Goal: Find specific page/section: Find specific page/section

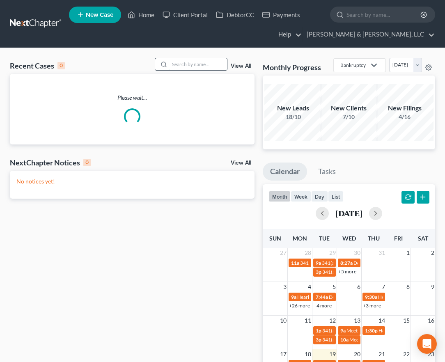
click at [190, 61] on input "search" at bounding box center [198, 64] width 57 height 12
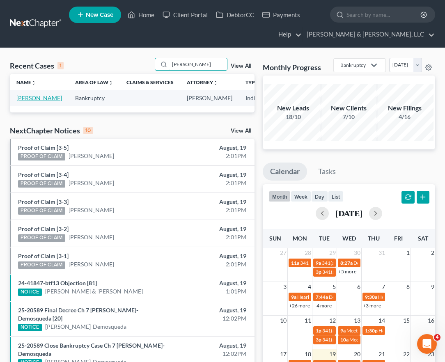
type input "[PERSON_NAME]"
click at [22, 99] on link "[PERSON_NAME]" at bounding box center [39, 97] width 46 height 7
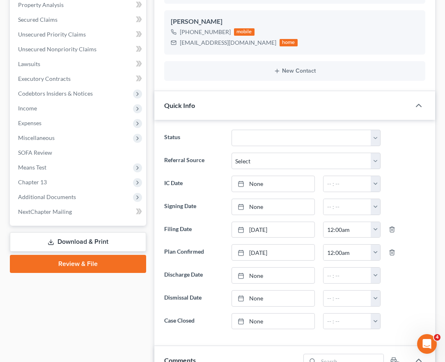
scroll to position [246, 0]
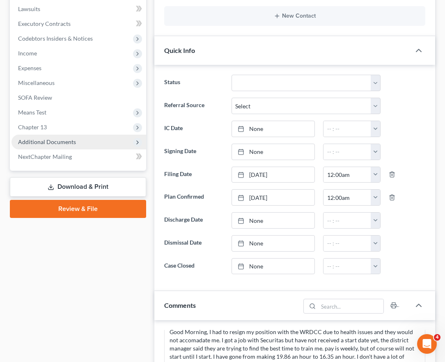
click at [68, 143] on span "Additional Documents" at bounding box center [47, 141] width 58 height 7
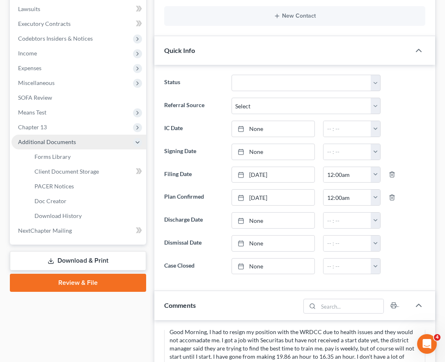
click at [59, 141] on span "Additional Documents" at bounding box center [47, 141] width 58 height 7
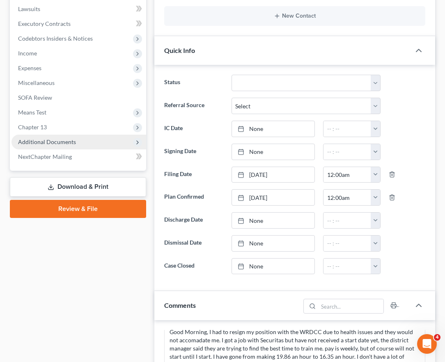
click at [57, 146] on span "Additional Documents" at bounding box center [78, 142] width 135 height 15
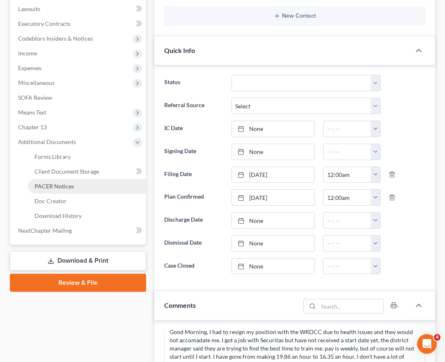
click at [60, 188] on span "PACER Notices" at bounding box center [53, 186] width 39 height 7
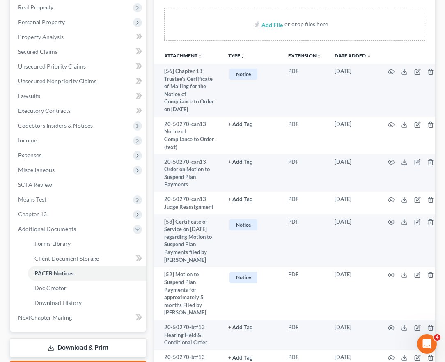
scroll to position [82, 0]
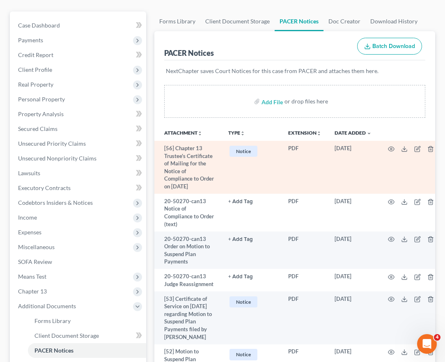
click at [248, 150] on span "Notice" at bounding box center [244, 151] width 28 height 11
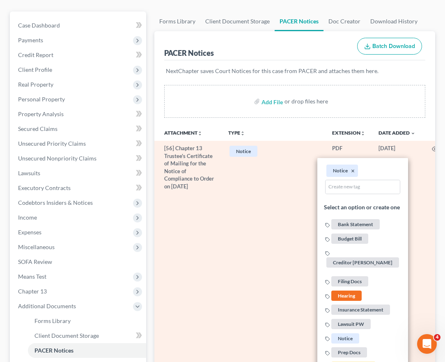
click at [248, 150] on span "Notice" at bounding box center [244, 151] width 28 height 11
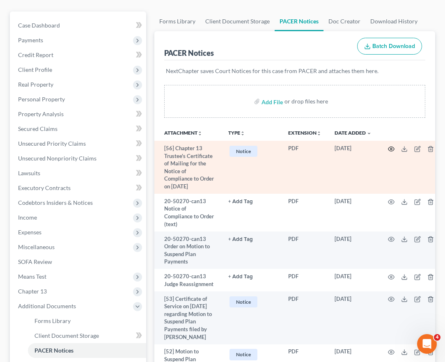
click at [391, 149] on circle "button" at bounding box center [391, 149] width 2 height 2
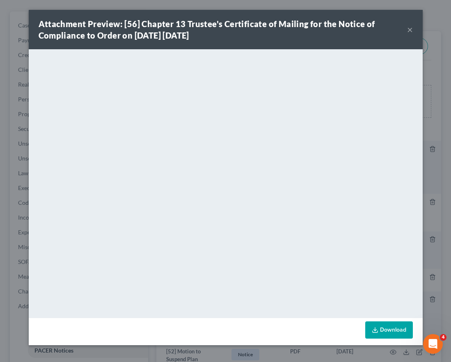
click at [412, 31] on button "×" at bounding box center [410, 30] width 6 height 10
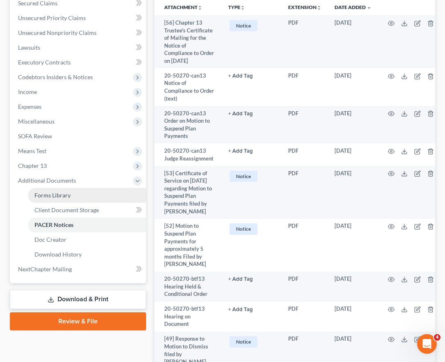
scroll to position [328, 0]
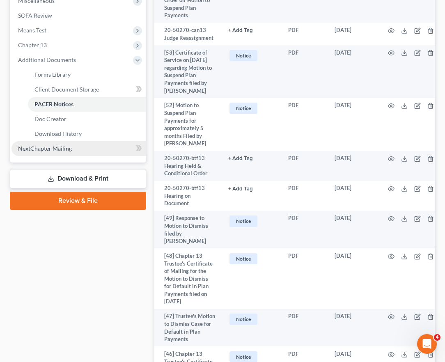
click at [67, 146] on span "NextChapter Mailing" at bounding box center [45, 148] width 54 height 7
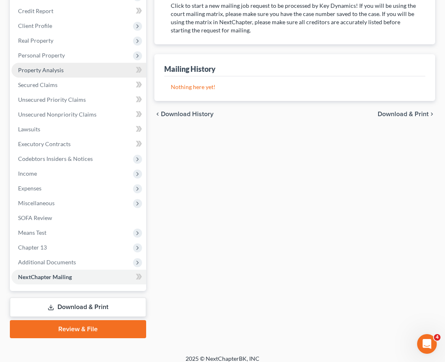
scroll to position [133, 0]
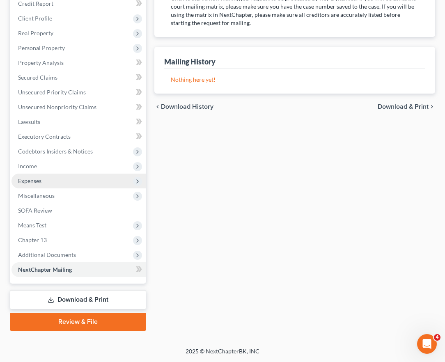
click at [69, 187] on span "Expenses" at bounding box center [78, 181] width 135 height 15
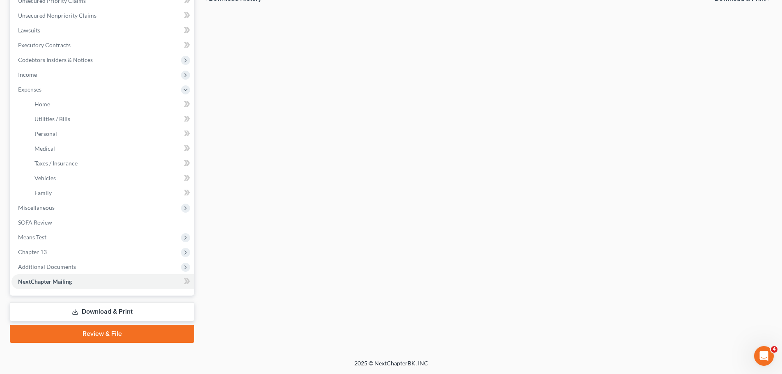
scroll to position [0, 0]
